Goal: Information Seeking & Learning: Find specific fact

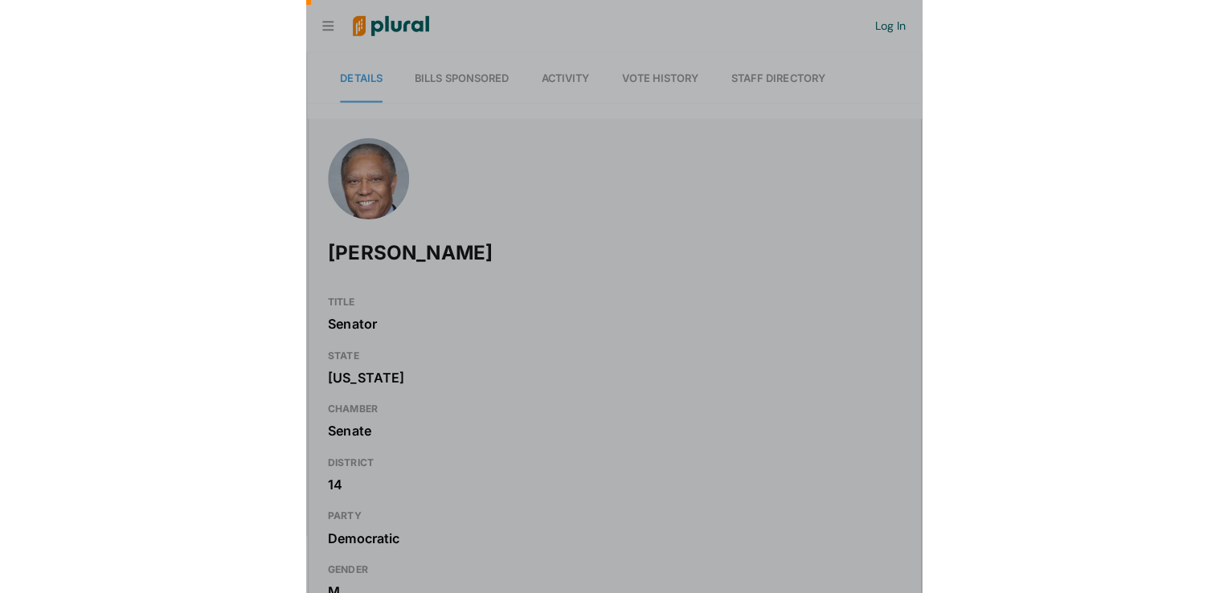
scroll to position [0, 16]
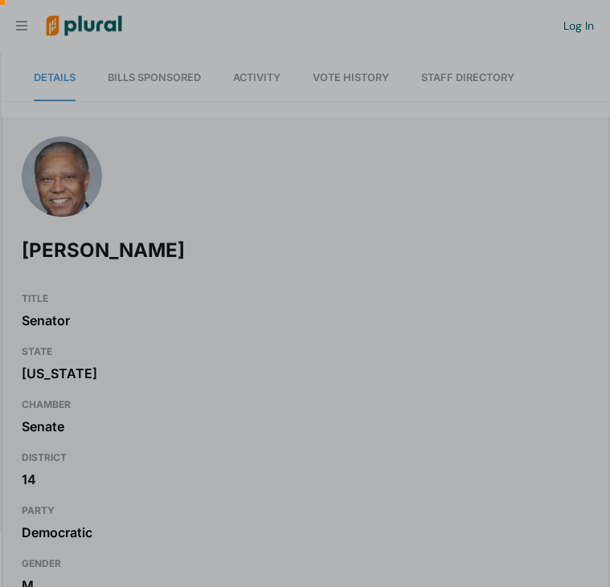
drag, startPoint x: 602, startPoint y: 136, endPoint x: 605, endPoint y: 150, distance: 14.8
click at [605, 150] on div at bounding box center [305, 118] width 610 height 237
drag, startPoint x: 604, startPoint y: 156, endPoint x: 602, endPoint y: 184, distance: 28.2
click at [602, 184] on div at bounding box center [305, 118] width 610 height 237
drag, startPoint x: 602, startPoint y: 184, endPoint x: 602, endPoint y: 202, distance: 17.7
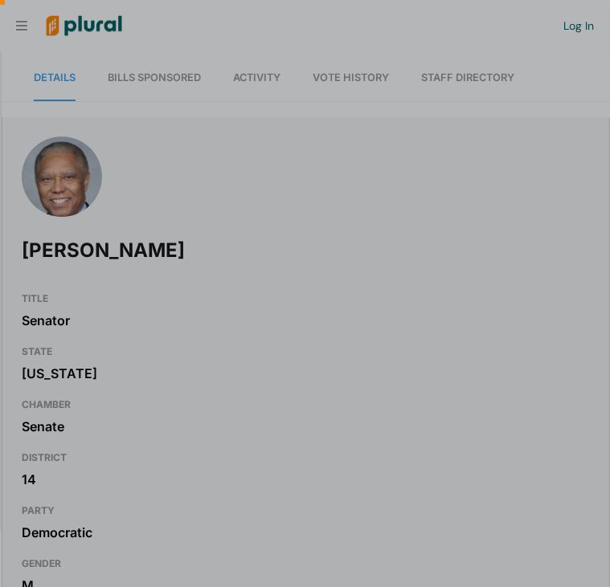
click at [602, 202] on div at bounding box center [305, 118] width 610 height 237
drag, startPoint x: 605, startPoint y: 176, endPoint x: 553, endPoint y: 429, distance: 258.4
click at [553, 586] on div at bounding box center [305, 587] width 610 height 0
click at [529, 399] on div at bounding box center [305, 433] width 610 height 307
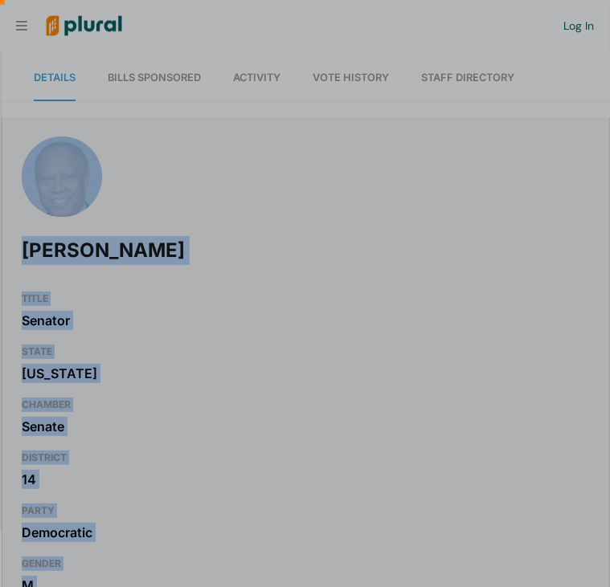
click at [609, 205] on html "Request Demo Create Account Log In Organization Personal ic_keyboard_arrow_down…" at bounding box center [305, 293] width 610 height 587
drag, startPoint x: 609, startPoint y: 205, endPoint x: 547, endPoint y: 208, distance: 61.9
click at [547, 208] on div at bounding box center [305, 118] width 610 height 237
click at [511, 223] on div at bounding box center [305, 118] width 610 height 237
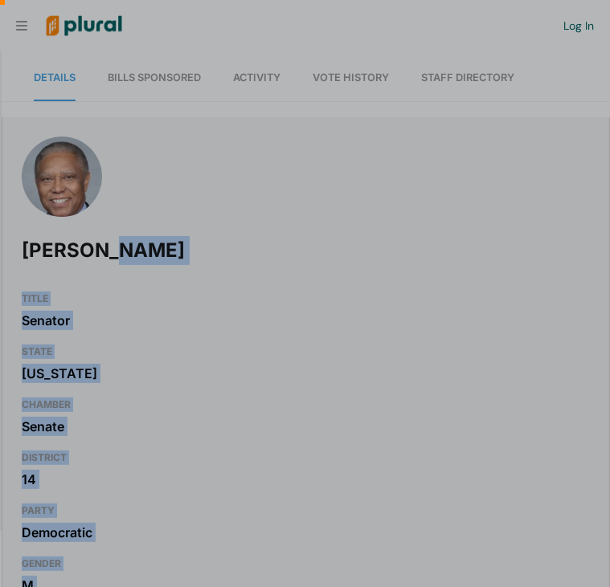
drag, startPoint x: 604, startPoint y: 188, endPoint x: 803, endPoint y: 275, distance: 216.6
click at [609, 275] on html "Request Demo Create Account Log In Organization Personal ic_keyboard_arrow_down…" at bounding box center [305, 293] width 610 height 587
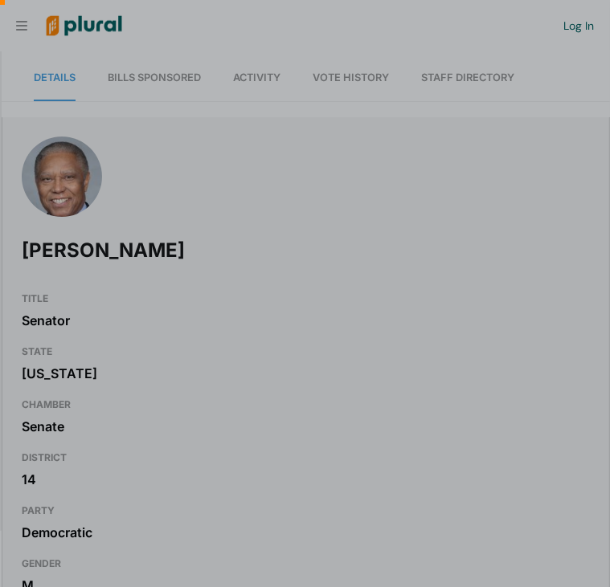
click at [345, 283] on div at bounding box center [305, 433] width 610 height 307
drag, startPoint x: 603, startPoint y: 149, endPoint x: 602, endPoint y: 190, distance: 40.2
click at [602, 190] on div at bounding box center [305, 118] width 610 height 237
drag, startPoint x: 602, startPoint y: 190, endPoint x: 604, endPoint y: 226, distance: 36.2
click at [604, 226] on div at bounding box center [305, 118] width 610 height 237
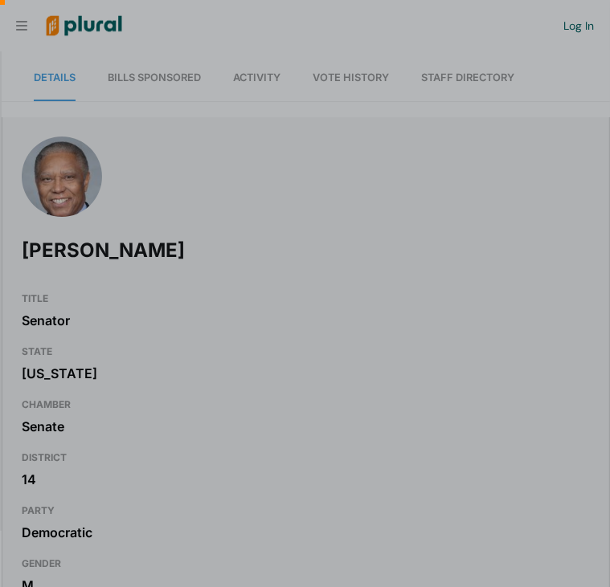
click at [601, 578] on div at bounding box center [305, 433] width 610 height 307
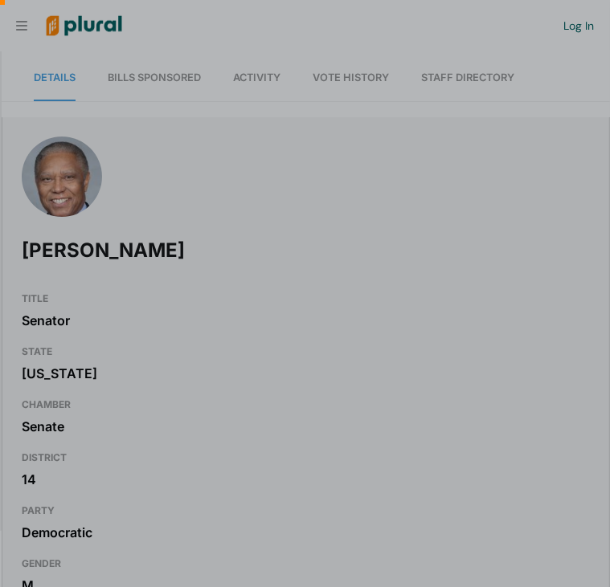
click at [601, 578] on div at bounding box center [305, 433] width 610 height 307
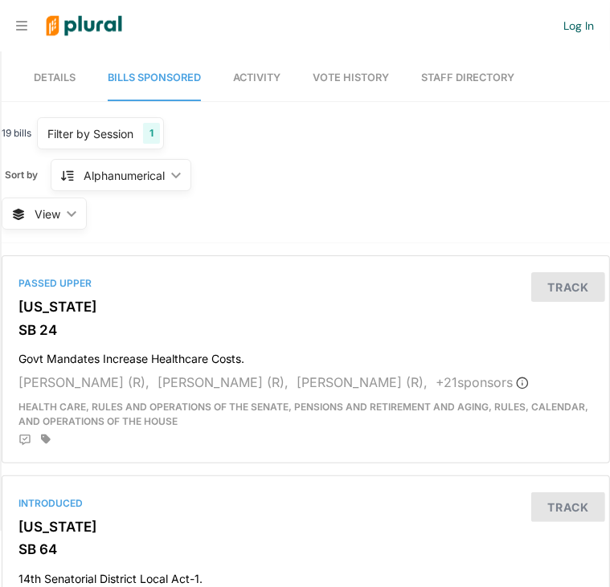
click at [265, 82] on span "Activity" at bounding box center [256, 78] width 47 height 12
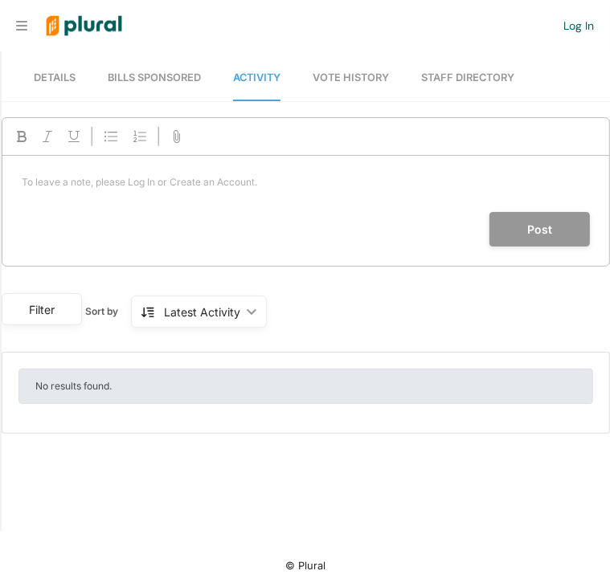
click at [337, 80] on span "Vote History" at bounding box center [351, 78] width 76 height 12
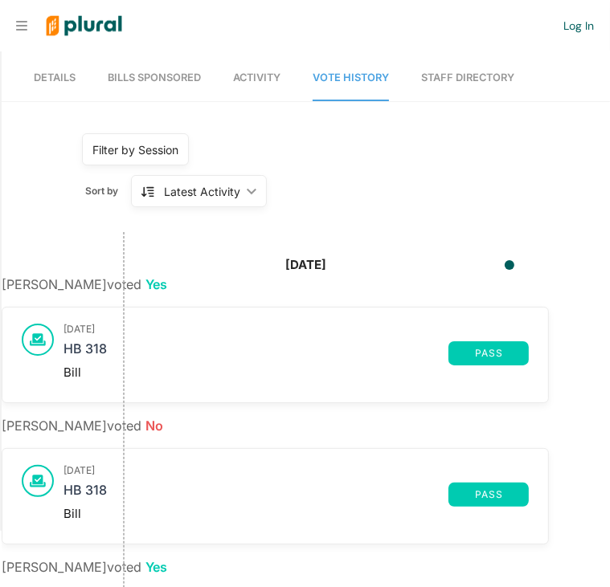
click at [59, 76] on span "Details" at bounding box center [55, 78] width 42 height 12
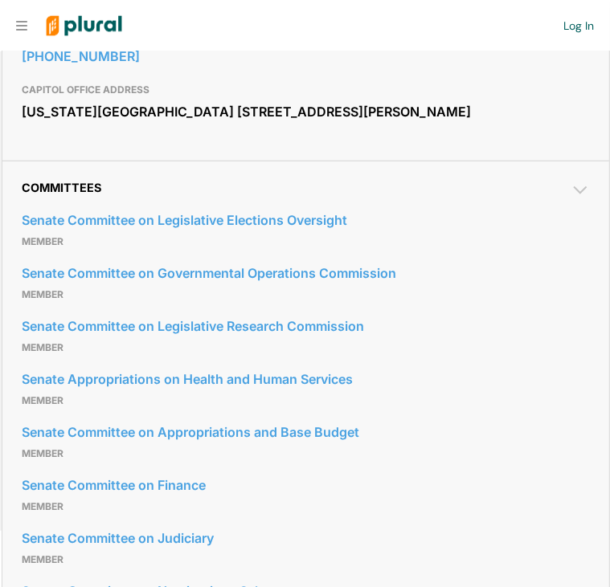
scroll to position [705, 0]
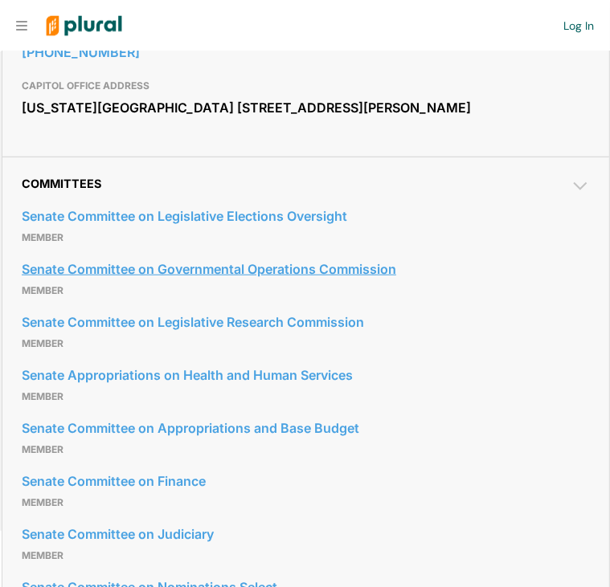
click at [411, 281] on link "Senate Committee on Governmental Operations Commission" at bounding box center [306, 269] width 568 height 24
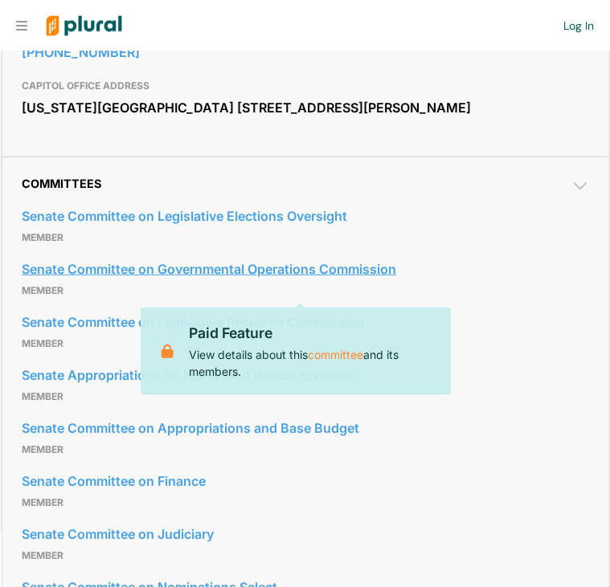
click at [411, 281] on link "Senate Committee on Governmental Operations Commission" at bounding box center [306, 269] width 568 height 24
click at [464, 28] on div at bounding box center [295, 26] width 536 height 51
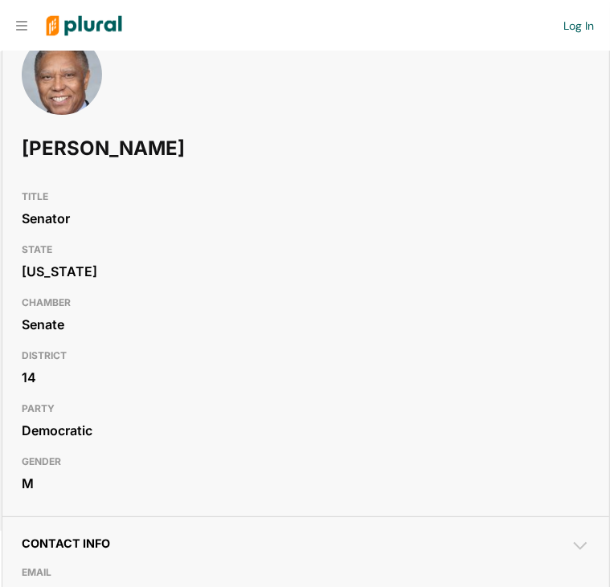
scroll to position [0, 0]
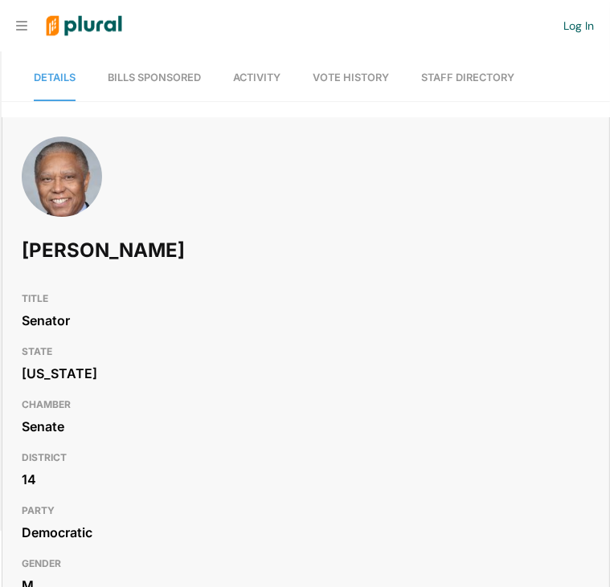
click at [345, 72] on span "Vote History" at bounding box center [351, 78] width 76 height 12
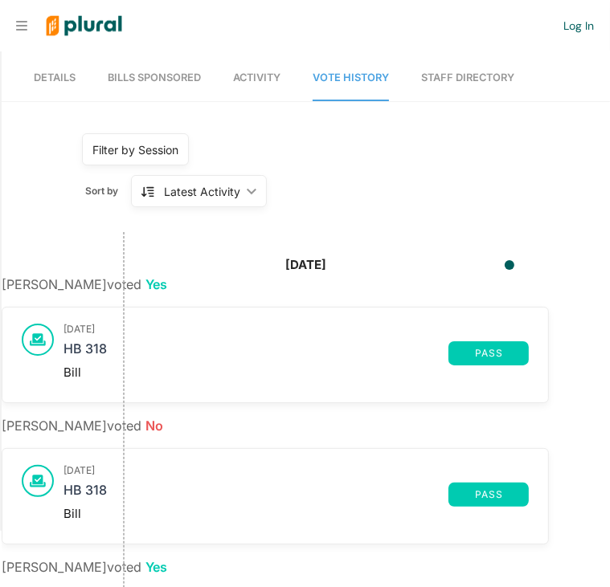
click at [255, 72] on span "Activity" at bounding box center [256, 78] width 47 height 12
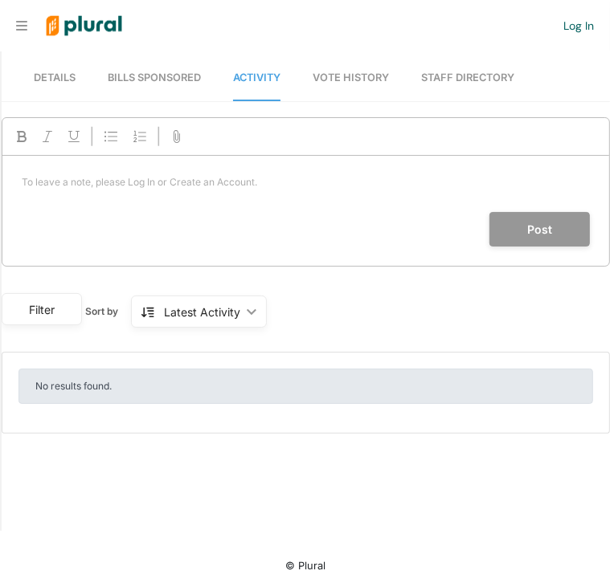
click at [467, 77] on link "Staff Directory" at bounding box center [467, 78] width 93 height 46
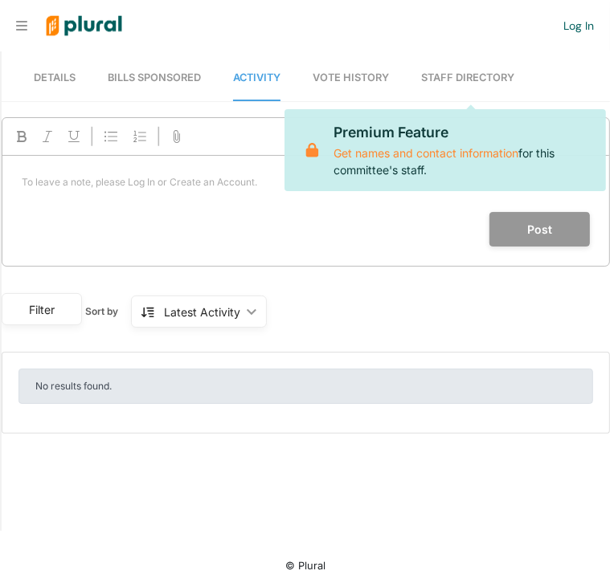
click at [54, 81] on span "Details" at bounding box center [55, 78] width 42 height 12
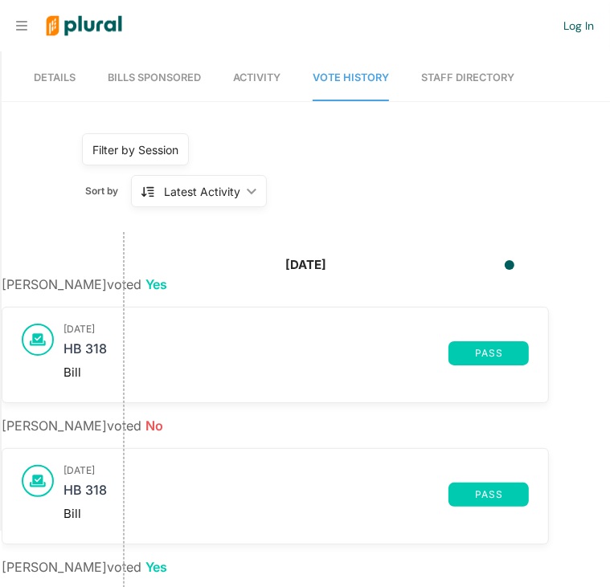
click at [67, 70] on link "Details" at bounding box center [55, 78] width 42 height 46
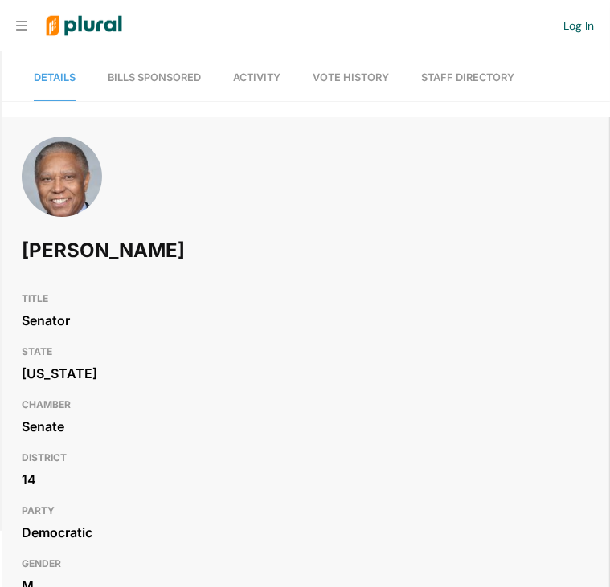
click at [24, 32] on nav "Request Demo Create Account Log In" at bounding box center [305, 25] width 610 height 51
click at [19, 25] on icon at bounding box center [21, 26] width 11 height 10
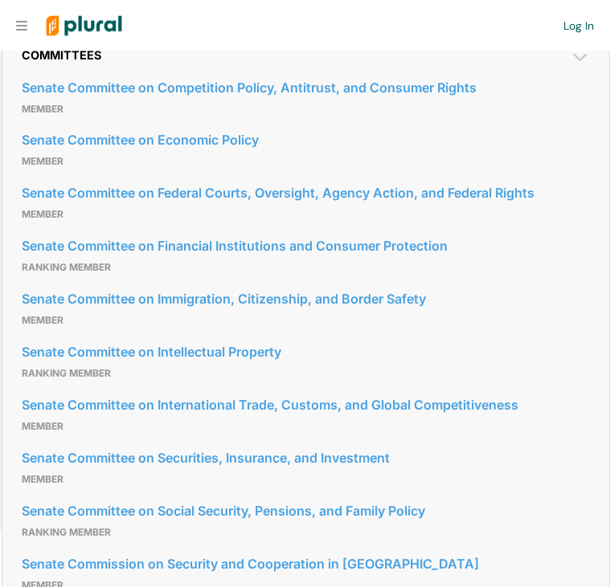
scroll to position [1469, 0]
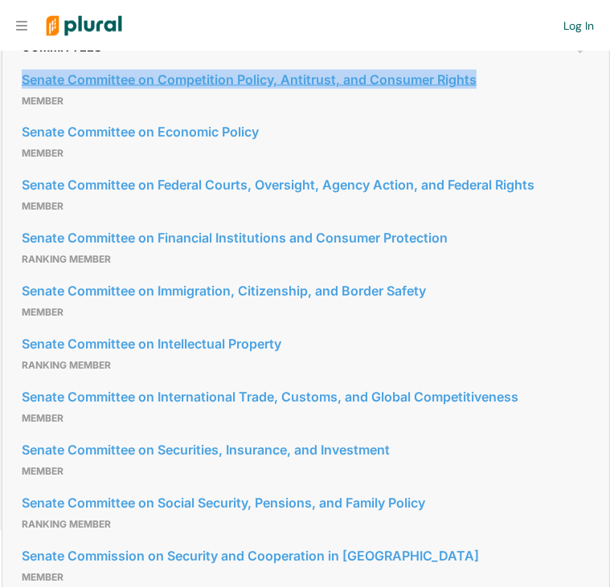
drag, startPoint x: 3, startPoint y: 211, endPoint x: 482, endPoint y: 215, distance: 478.8
copy link "Senate Committee on Competition Policy, Antitrust, and Consumer Rights"
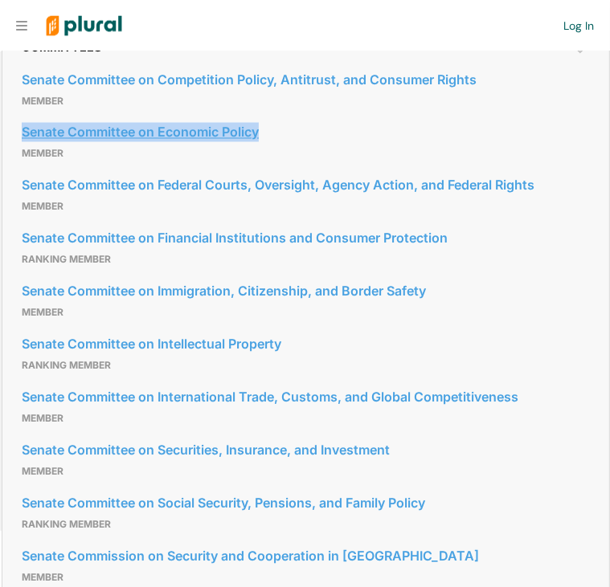
drag, startPoint x: 13, startPoint y: 265, endPoint x: 268, endPoint y: 272, distance: 254.8
copy link "Senate Committee on Economic Policy"
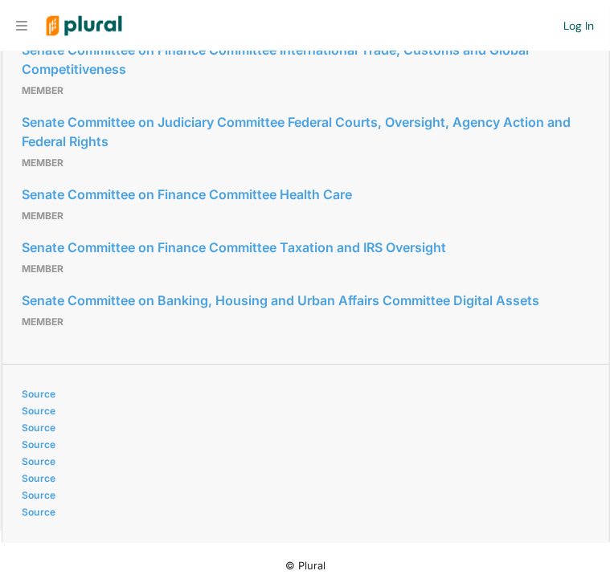
scroll to position [2638, 0]
